Goal: Task Accomplishment & Management: Manage account settings

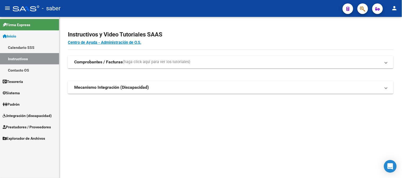
click at [30, 117] on span "Integración (discapacidad)" at bounding box center [27, 116] width 49 height 6
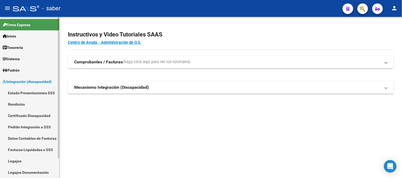
click at [27, 158] on link "Legajos" at bounding box center [29, 161] width 59 height 11
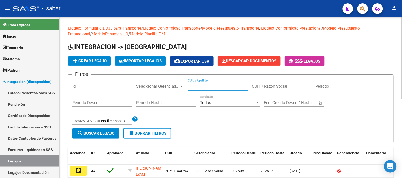
click at [203, 87] on input "CUIL / Apellido" at bounding box center [218, 86] width 60 height 5
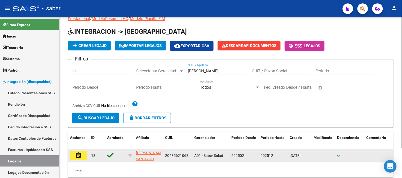
scroll to position [29, 0]
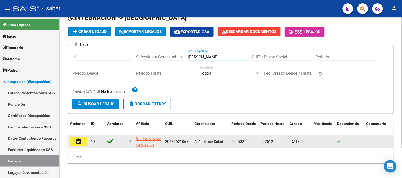
type input "[PERSON_NAME]"
click at [75, 141] on mat-icon "assignment" at bounding box center [78, 141] width 6 height 6
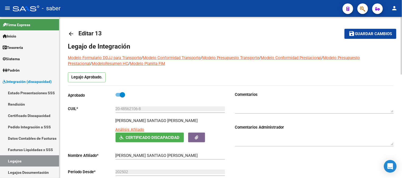
click at [71, 33] on mat-icon "arrow_back" at bounding box center [71, 34] width 6 height 6
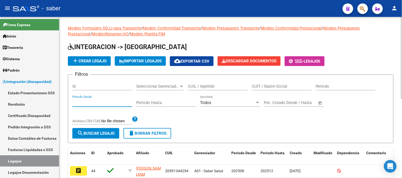
drag, startPoint x: 91, startPoint y: 101, endPoint x: 97, endPoint y: 99, distance: 6.4
click at [90, 101] on input "Periodo Desde" at bounding box center [102, 103] width 60 height 5
click at [173, 81] on div "Seleccionar Gerenciador Seleccionar Gerenciador" at bounding box center [160, 84] width 48 height 11
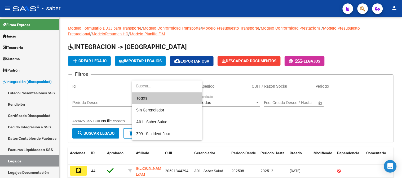
click at [208, 81] on div at bounding box center [201, 89] width 402 height 178
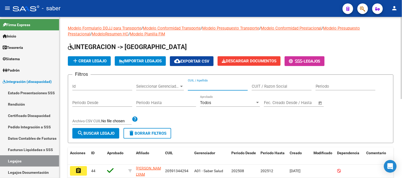
click at [209, 87] on input "CUIL / Apellido" at bounding box center [218, 86] width 60 height 5
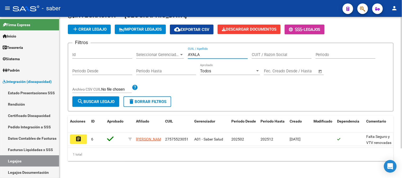
scroll to position [36, 0]
drag, startPoint x: 205, startPoint y: 52, endPoint x: 156, endPoint y: 51, distance: 48.7
click at [156, 51] on div "Filtros Id Seleccionar Gerenciador Seleccionar Gerenciador [PERSON_NAME] CUIL /…" at bounding box center [230, 71] width 316 height 49
drag, startPoint x: 211, startPoint y: 51, endPoint x: 138, endPoint y: 52, distance: 72.3
click at [138, 52] on div "Filtros Id Seleccionar Gerenciador Seleccionar Gerenciador [PERSON_NAME] / Apel…" at bounding box center [230, 71] width 316 height 49
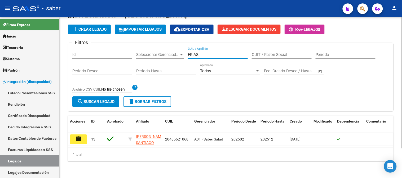
type input "FRIAS"
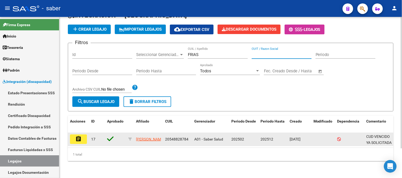
click at [74, 139] on button "assignment" at bounding box center [78, 140] width 17 height 10
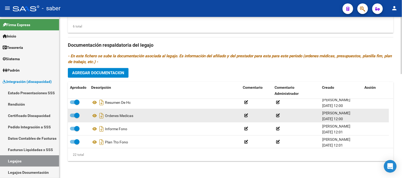
scroll to position [59, 0]
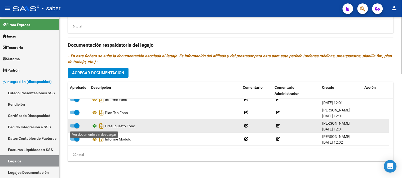
click at [95, 127] on icon at bounding box center [94, 126] width 7 height 6
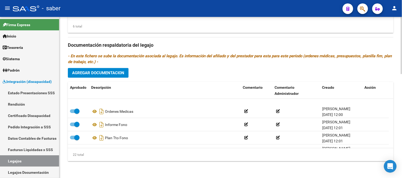
scroll to position [29, 0]
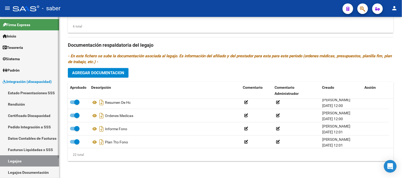
click at [29, 78] on link "Integración (discapacidad)" at bounding box center [29, 81] width 59 height 11
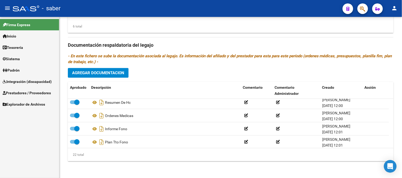
click at [21, 93] on span "Prestadores / Proveedores" at bounding box center [27, 93] width 48 height 6
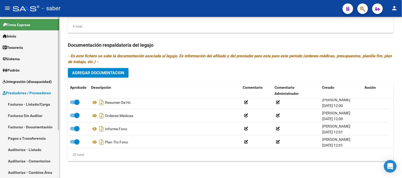
click at [25, 103] on link "Facturas - Listado/Carga" at bounding box center [29, 104] width 59 height 11
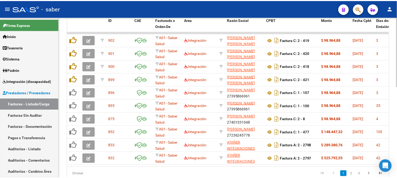
scroll to position [188, 0]
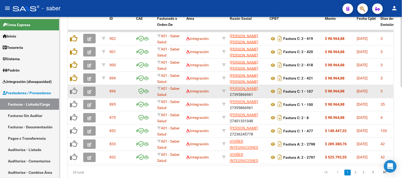
click at [89, 90] on icon "button" at bounding box center [89, 92] width 4 height 4
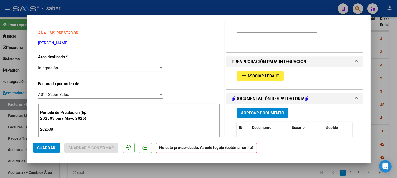
scroll to position [118, 0]
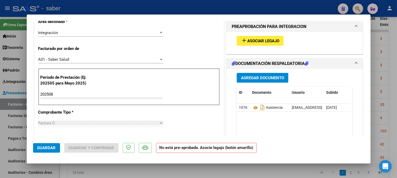
click at [395, 79] on div at bounding box center [198, 89] width 397 height 178
type input "$ 0,00"
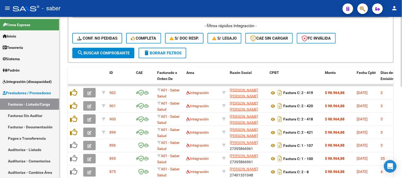
scroll to position [130, 0]
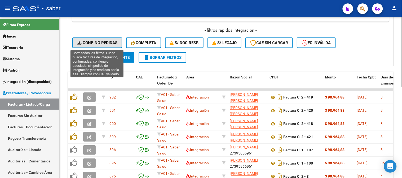
click at [91, 42] on span "Conf. no pedidas" at bounding box center [97, 43] width 40 height 5
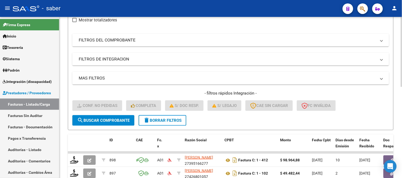
scroll to position [41, 0]
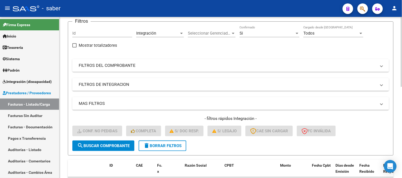
click at [124, 68] on mat-panel-title "FILTROS DEL COMPROBANTE" at bounding box center [227, 66] width 297 height 6
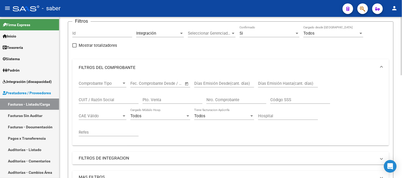
click at [92, 98] on input "CUIT / Razón Social" at bounding box center [109, 100] width 60 height 5
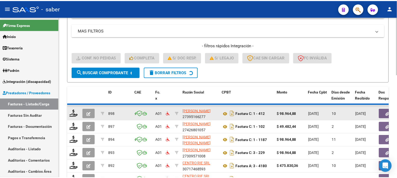
scroll to position [165, 0]
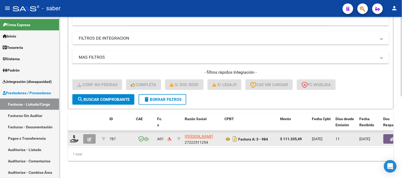
type input "[PERSON_NAME]"
click at [391, 138] on icon "button" at bounding box center [391, 140] width 3 height 4
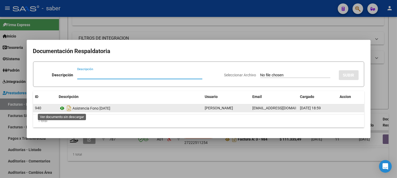
click at [62, 110] on icon at bounding box center [62, 108] width 7 height 6
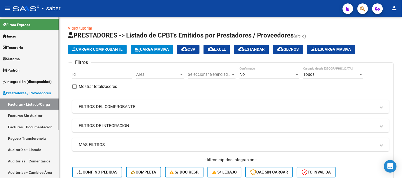
scroll to position [210, 0]
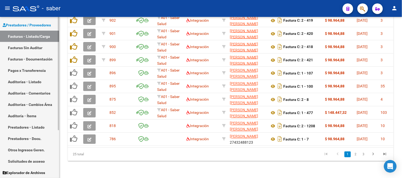
click at [26, 45] on link "Facturas Sin Auditar" at bounding box center [29, 47] width 59 height 11
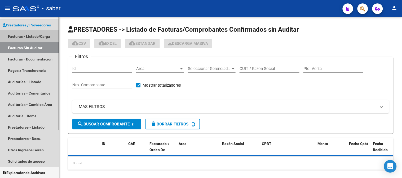
click at [25, 38] on link "Facturas - Listado/Carga" at bounding box center [29, 36] width 59 height 11
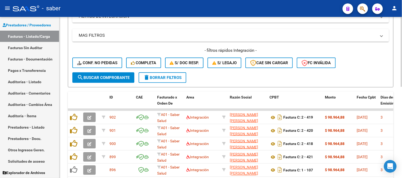
scroll to position [88, 0]
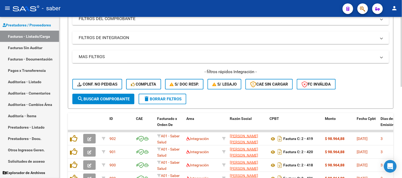
click at [98, 84] on span "Conf. no pedidas" at bounding box center [97, 84] width 40 height 5
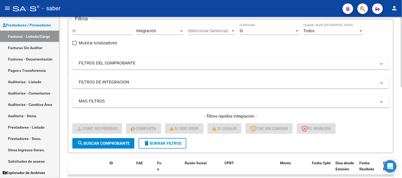
scroll to position [29, 0]
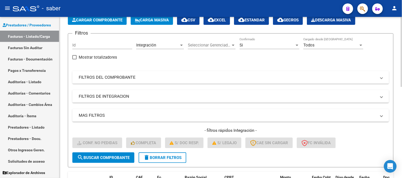
click at [203, 81] on mat-expansion-panel-header "FILTROS DEL COMPROBANTE" at bounding box center [230, 77] width 316 height 13
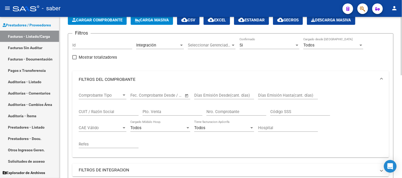
click at [108, 111] on input "CUIT / Razón Social" at bounding box center [109, 112] width 60 height 5
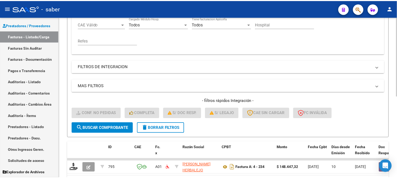
scroll to position [147, 0]
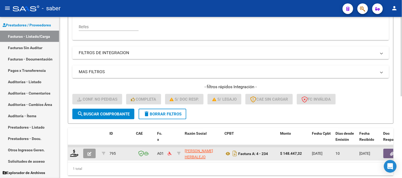
type input "HERBA"
click at [89, 155] on icon "button" at bounding box center [89, 154] width 4 height 4
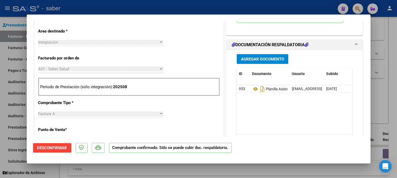
scroll to position [118, 0]
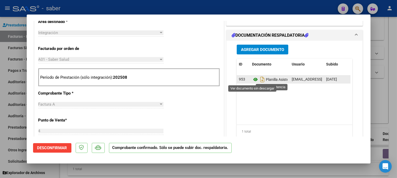
click at [253, 81] on icon at bounding box center [255, 80] width 7 height 6
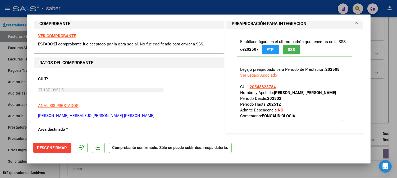
scroll to position [0, 0]
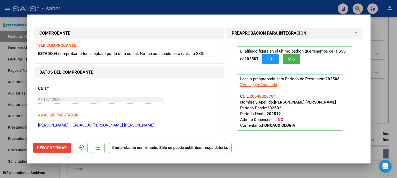
click at [57, 44] on strong "VER COMPROBANTE" at bounding box center [57, 45] width 38 height 5
click at [310, 33] on mat-panel-title "PREAPROBACIÓN PARA INTEGRACION" at bounding box center [292, 33] width 120 height 6
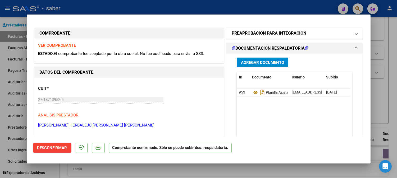
click at [308, 34] on mat-panel-title "PREAPROBACIÓN PARA INTEGRACION" at bounding box center [292, 33] width 120 height 6
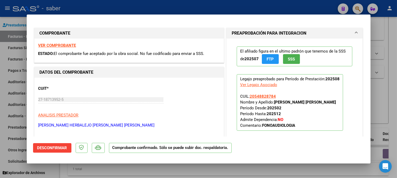
click at [383, 60] on div at bounding box center [198, 89] width 397 height 178
type input "$ 0,00"
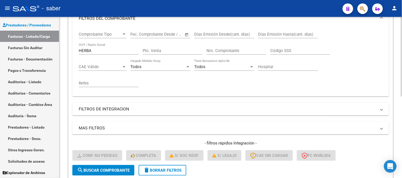
scroll to position [77, 0]
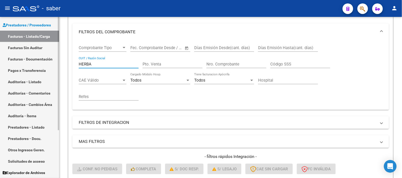
click at [51, 63] on mat-sidenav-container "Firma Express Inicio Calendario SSS Instructivos Contacto OS Tesorería Extracto…" at bounding box center [201, 97] width 402 height 161
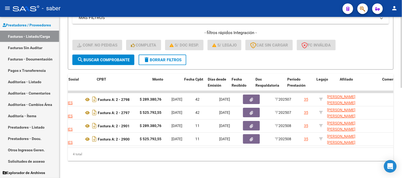
scroll to position [0, 0]
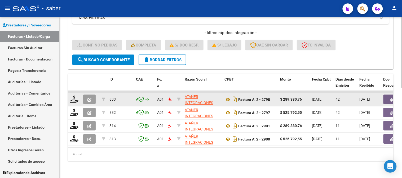
type input "ATAÑER"
click at [88, 98] on icon "button" at bounding box center [89, 100] width 4 height 4
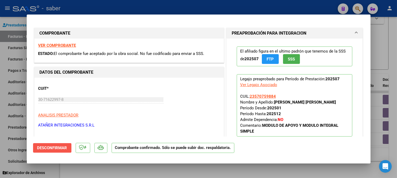
click at [63, 147] on span "Desconfirmar" at bounding box center [52, 148] width 30 height 5
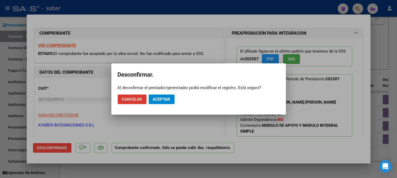
click at [158, 100] on span "Aceptar" at bounding box center [161, 99] width 17 height 5
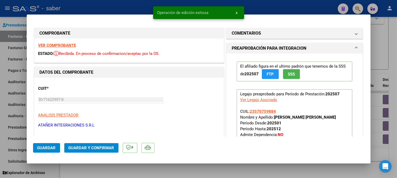
click at [381, 146] on div at bounding box center [198, 89] width 397 height 178
type input "$ 0,00"
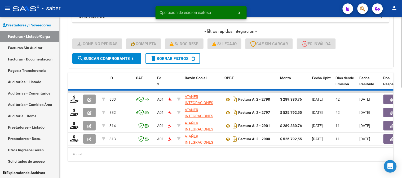
scroll to position [192, 0]
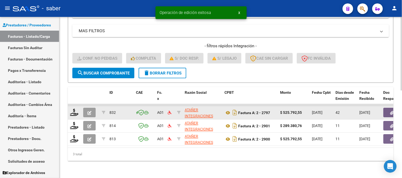
click at [94, 108] on button "button" at bounding box center [89, 113] width 12 height 10
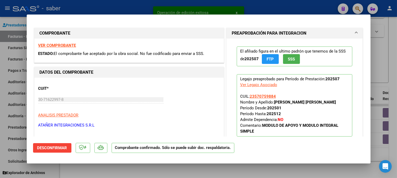
click at [55, 148] on span "Desconfirmar" at bounding box center [52, 148] width 30 height 5
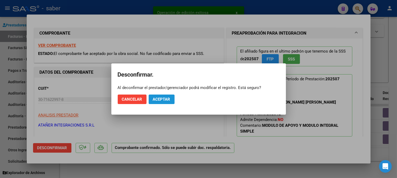
click at [173, 99] on button "Aceptar" at bounding box center [162, 100] width 26 height 10
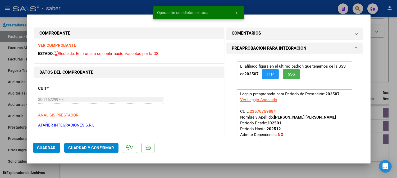
click at [375, 147] on div at bounding box center [198, 89] width 397 height 178
type input "$ 0,00"
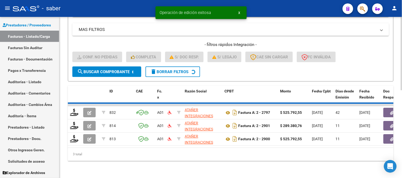
scroll to position [179, 0]
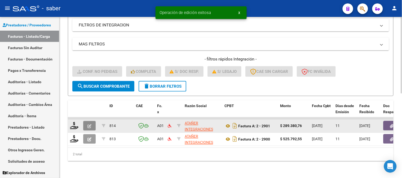
click at [91, 125] on icon "button" at bounding box center [89, 127] width 4 height 4
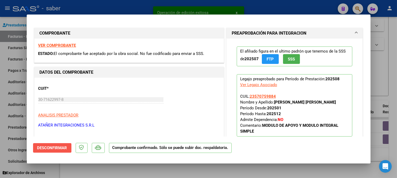
click at [62, 148] on span "Desconfirmar" at bounding box center [52, 148] width 30 height 5
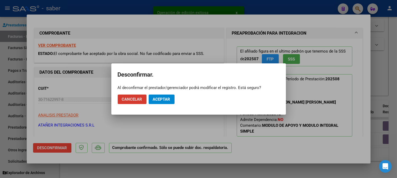
click at [158, 98] on span "Aceptar" at bounding box center [161, 99] width 17 height 5
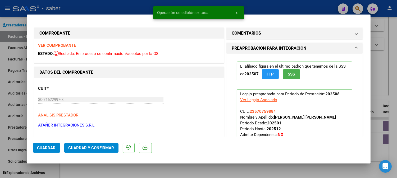
drag, startPoint x: 382, startPoint y: 144, endPoint x: 340, endPoint y: 143, distance: 41.8
click at [382, 144] on div at bounding box center [198, 89] width 397 height 178
type input "$ 0,00"
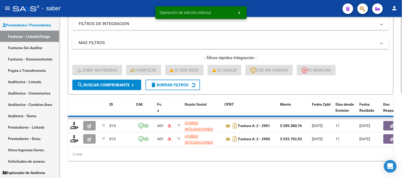
scroll to position [165, 0]
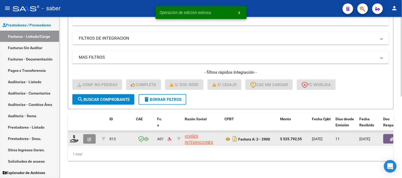
click at [94, 135] on button "button" at bounding box center [89, 140] width 12 height 10
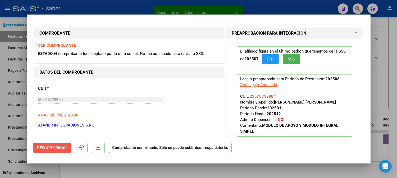
click at [56, 150] on span "Desconfirmar" at bounding box center [52, 148] width 30 height 5
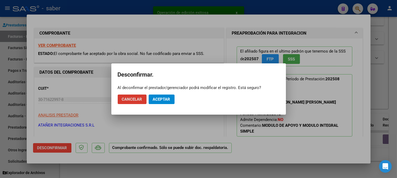
click at [165, 102] on button "Aceptar" at bounding box center [162, 100] width 26 height 10
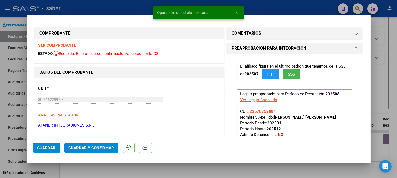
click at [381, 142] on div at bounding box center [198, 89] width 397 height 178
type input "$ 0,00"
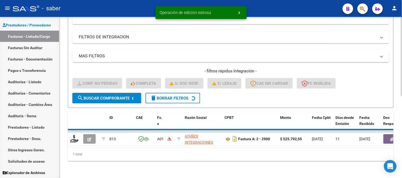
scroll to position [157, 0]
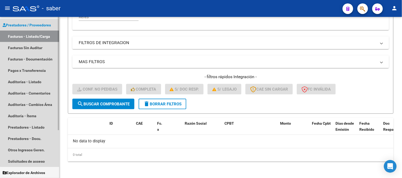
click at [37, 38] on link "Facturas - Listado/Carga" at bounding box center [29, 36] width 59 height 11
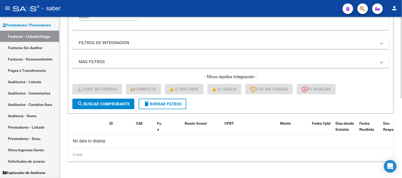
click at [150, 102] on span "delete Borrar Filtros" at bounding box center [162, 104] width 38 height 5
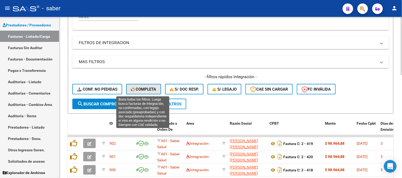
click at [150, 88] on span "Completa" at bounding box center [143, 89] width 25 height 5
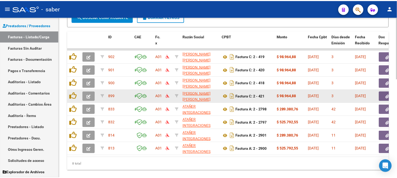
scroll to position [245, 0]
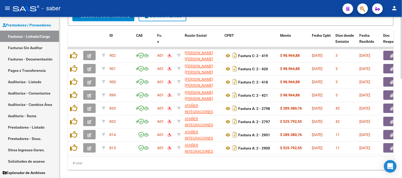
click at [241, 165] on div "8 total" at bounding box center [230, 163] width 325 height 13
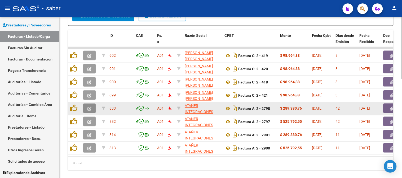
click at [91, 108] on icon "button" at bounding box center [89, 109] width 4 height 4
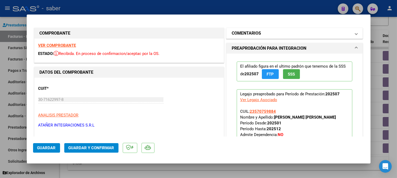
click at [274, 33] on mat-panel-title "COMENTARIOS" at bounding box center [292, 33] width 120 height 6
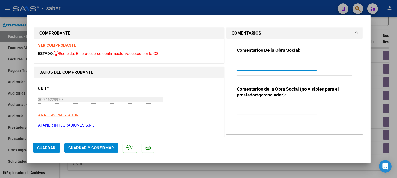
click at [278, 64] on textarea at bounding box center [280, 64] width 87 height 11
type textarea "FACT NO APROBADA - CORRESPONDE SIN IVA"
click at [286, 110] on textarea at bounding box center [280, 109] width 87 height 11
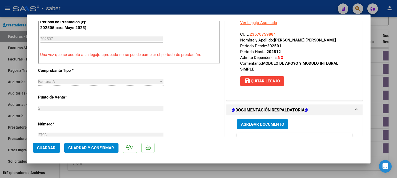
scroll to position [176, 0]
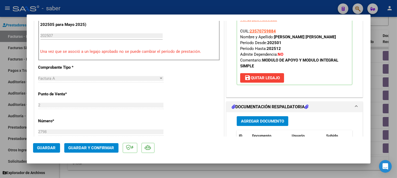
type textarea "NO PROCESAR"
click at [47, 149] on span "Guardar" at bounding box center [46, 148] width 19 height 5
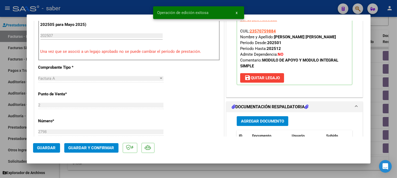
click at [376, 100] on div at bounding box center [198, 89] width 397 height 178
type input "$ 0,00"
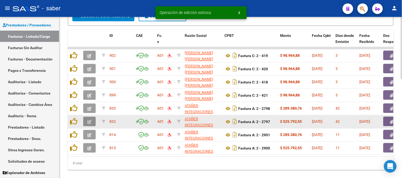
click at [88, 123] on icon "button" at bounding box center [89, 122] width 4 height 4
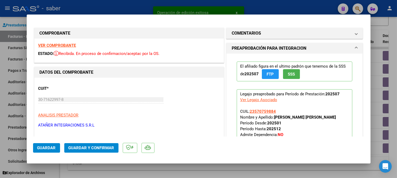
drag, startPoint x: 282, startPoint y: 33, endPoint x: 266, endPoint y: 48, distance: 22.1
click at [282, 33] on mat-panel-title "COMENTARIOS" at bounding box center [292, 33] width 120 height 6
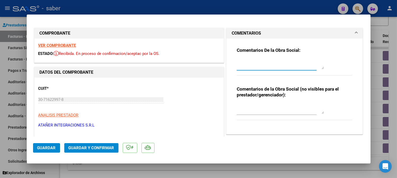
click at [261, 64] on textarea at bounding box center [280, 64] width 87 height 11
paste textarea "FACT NO APROBADA - CORRESPONDE SIN IVA"
type textarea "FACT NO APROBADA - CORRESPONDE SIN IVA"
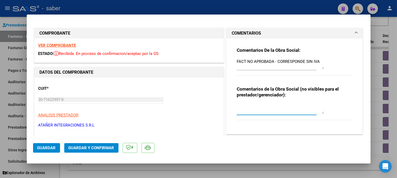
click at [260, 112] on textarea at bounding box center [280, 109] width 87 height 11
type textarea "NO PROCESAR"
click at [46, 146] on span "Guardar" at bounding box center [46, 148] width 19 height 5
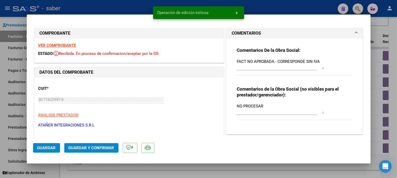
click at [380, 109] on div at bounding box center [198, 89] width 397 height 178
type input "$ 0,00"
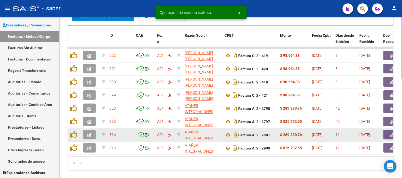
click at [91, 134] on icon "button" at bounding box center [89, 136] width 4 height 4
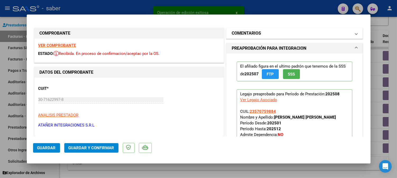
click at [269, 32] on mat-panel-title "COMENTARIOS" at bounding box center [292, 33] width 120 height 6
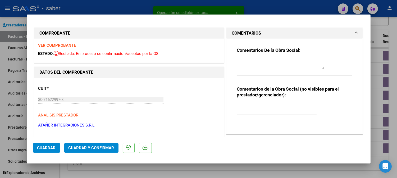
click at [270, 60] on textarea at bounding box center [280, 64] width 87 height 11
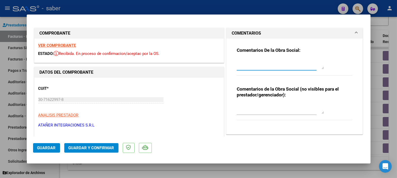
paste textarea "FACT NO APROBADA - CORRESPONDE SIN IVA"
type textarea "FACT NO APROBADA - CORRESPONDE SIN IVA"
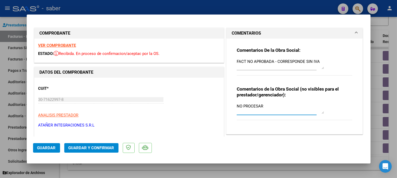
type textarea "NO PROCESAR"
click at [62, 149] on mat-dialog-actions "Guardar Guardar y Confirmar" at bounding box center [198, 147] width 331 height 21
click at [55, 149] on span "Guardar" at bounding box center [46, 148] width 19 height 5
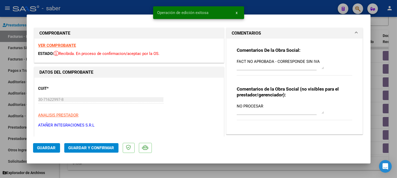
click at [378, 115] on div at bounding box center [198, 89] width 397 height 178
type input "$ 0,00"
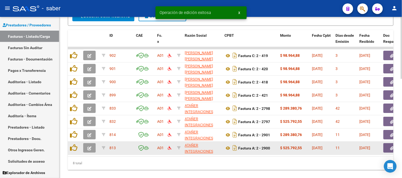
click at [86, 147] on button "button" at bounding box center [89, 149] width 12 height 10
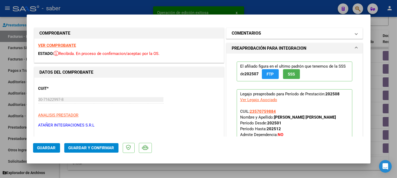
click at [267, 33] on mat-panel-title "COMENTARIOS" at bounding box center [292, 33] width 120 height 6
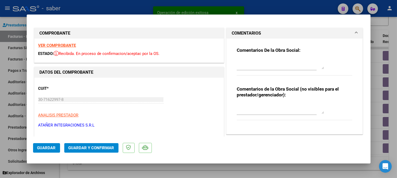
click at [265, 61] on textarea at bounding box center [280, 64] width 87 height 11
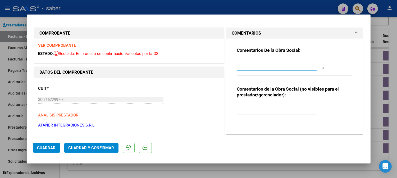
paste textarea "FACT NO APROBADA - CORRESPONDE SIN IVA"
type textarea "FACT NO APROBADA - CORRESPONDE SIN IVA"
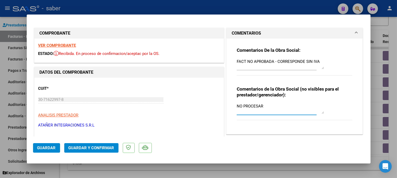
type textarea "NO PROCESAR"
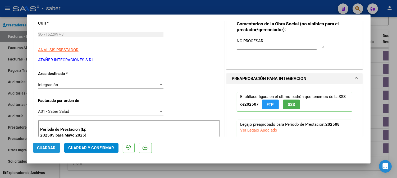
click at [43, 151] on button "Guardar" at bounding box center [46, 148] width 27 height 10
drag, startPoint x: 51, startPoint y: 147, endPoint x: 65, endPoint y: 149, distance: 14.2
click at [52, 146] on span "Guardar" at bounding box center [46, 148] width 19 height 5
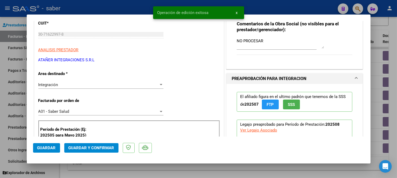
click at [237, 168] on div at bounding box center [198, 89] width 397 height 178
type input "$ 0,00"
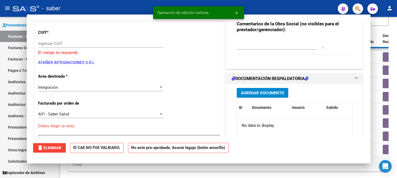
scroll to position [75, 0]
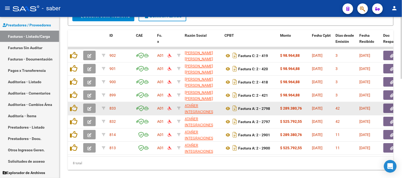
click at [89, 108] on icon "button" at bounding box center [89, 109] width 4 height 4
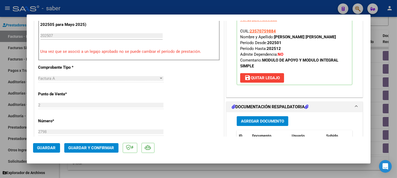
click at [255, 78] on span "save Quitar Legajo" at bounding box center [262, 78] width 35 height 5
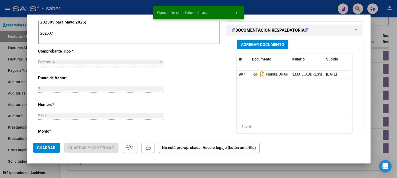
click at [368, 173] on div at bounding box center [198, 89] width 397 height 178
type input "$ 0,00"
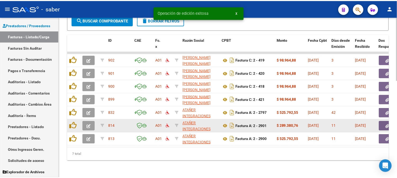
scroll to position [245, 0]
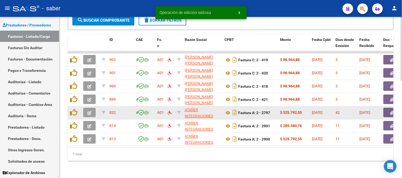
click at [90, 111] on icon "button" at bounding box center [89, 113] width 4 height 4
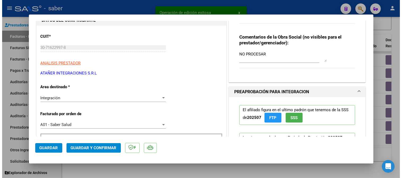
scroll to position [118, 0]
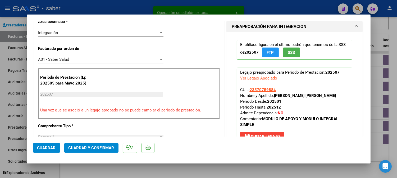
click at [268, 133] on button "save Quitar Legajo" at bounding box center [262, 137] width 44 height 10
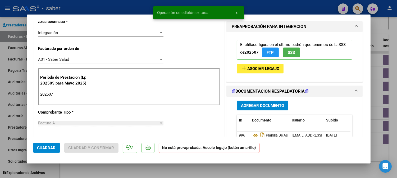
click at [374, 151] on div at bounding box center [198, 89] width 397 height 178
type input "$ 0,00"
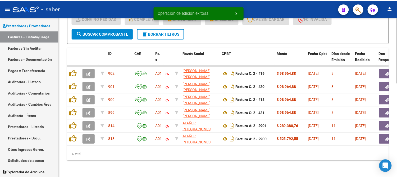
scroll to position [232, 0]
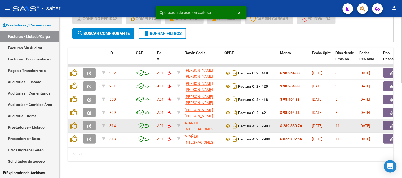
click at [85, 122] on button "button" at bounding box center [89, 127] width 12 height 10
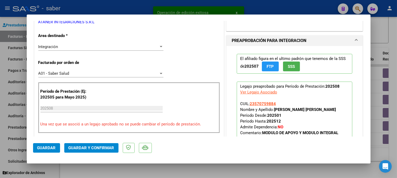
scroll to position [118, 0]
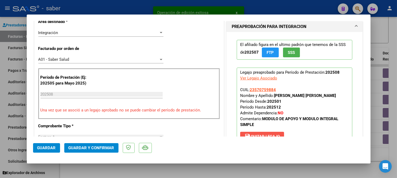
click at [264, 133] on button "save Quitar Legajo" at bounding box center [262, 137] width 44 height 10
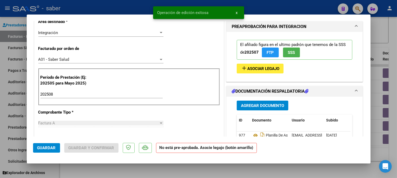
drag, startPoint x: 374, startPoint y: 150, endPoint x: 349, endPoint y: 150, distance: 25.1
click at [374, 150] on div at bounding box center [198, 89] width 397 height 178
type input "$ 0,00"
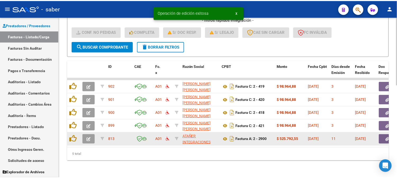
scroll to position [218, 0]
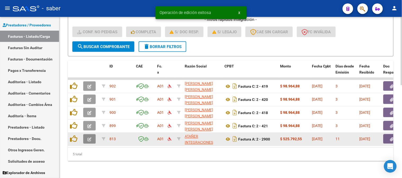
click at [91, 138] on icon "button" at bounding box center [89, 140] width 4 height 4
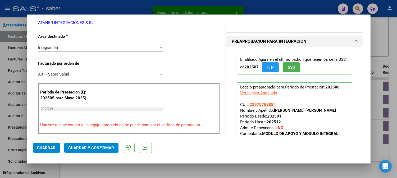
scroll to position [118, 0]
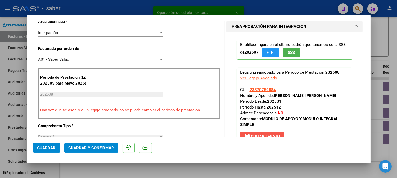
click at [264, 134] on button "save Quitar Legajo" at bounding box center [262, 137] width 44 height 10
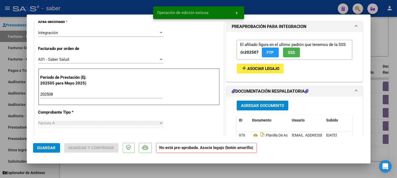
click at [379, 149] on div at bounding box center [198, 89] width 397 height 178
type input "$ 0,00"
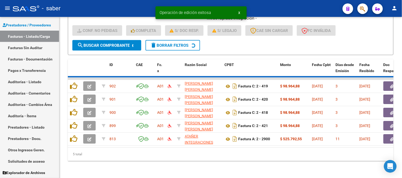
scroll to position [205, 0]
